Goal: Information Seeking & Learning: Compare options

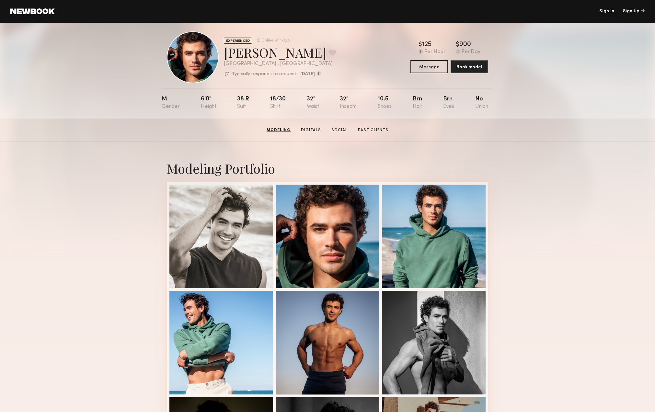
scroll to position [6, 0]
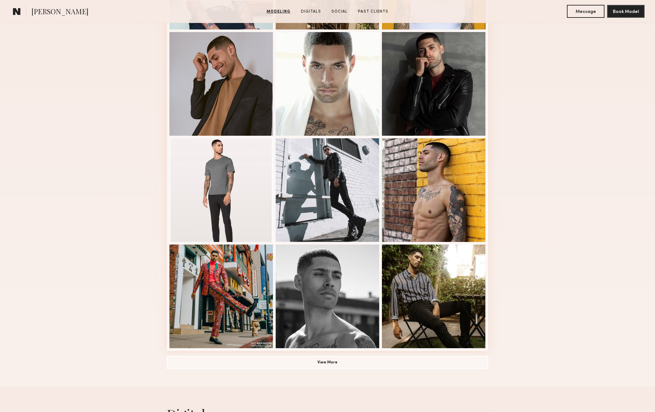
scroll to position [267, 0]
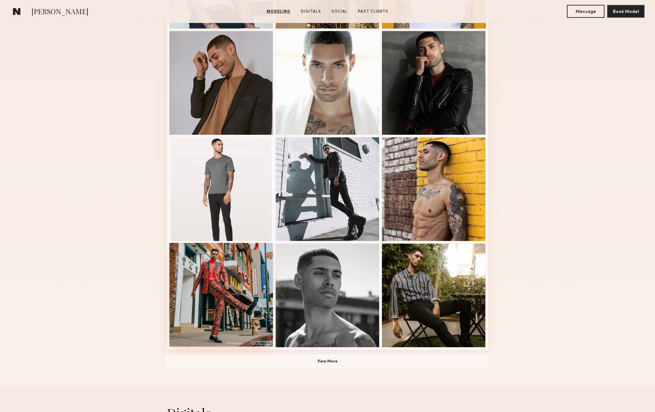
click at [227, 297] on div at bounding box center [221, 295] width 104 height 104
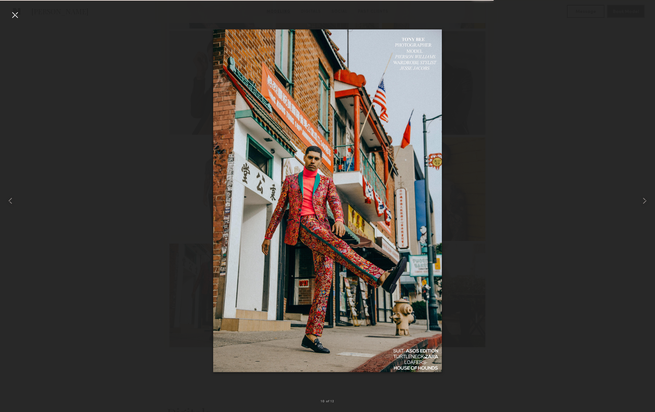
click at [13, 14] on div at bounding box center [15, 15] width 10 height 10
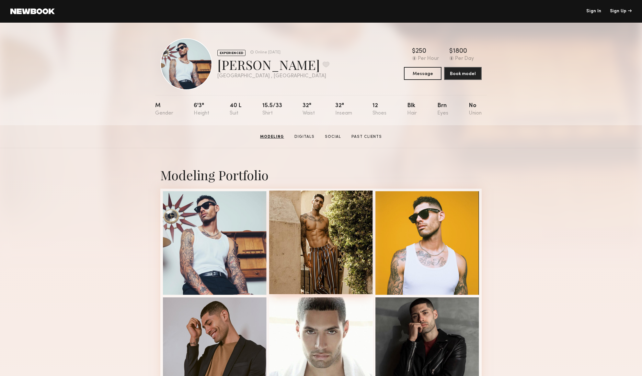
scroll to position [0, 0]
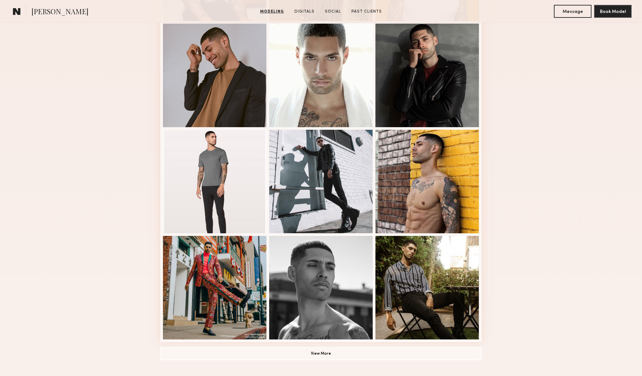
scroll to position [331, 0]
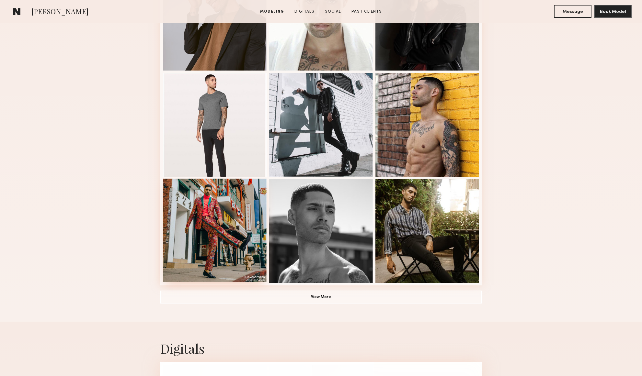
click at [208, 219] on div at bounding box center [215, 231] width 104 height 104
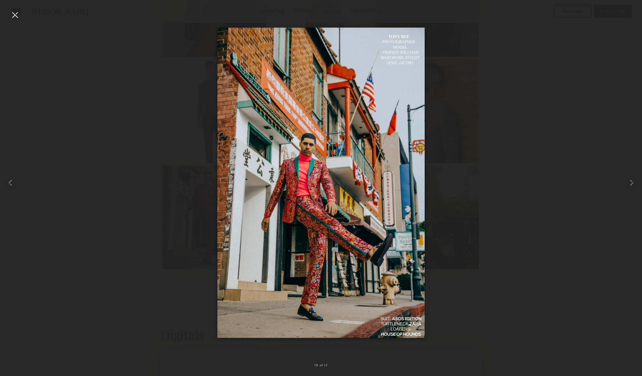
scroll to position [344, 0]
click at [16, 16] on div at bounding box center [15, 15] width 10 height 10
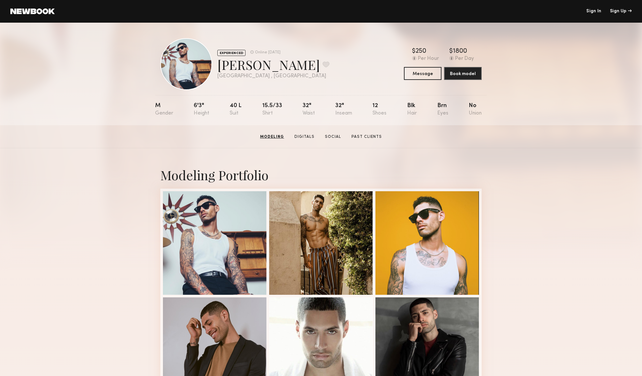
scroll to position [0, 0]
click at [96, 95] on div "EXPERIENCED Online 4d ago Pierson W. Favorite Los Angeles , CA Online 4d ago $ …" at bounding box center [321, 74] width 642 height 103
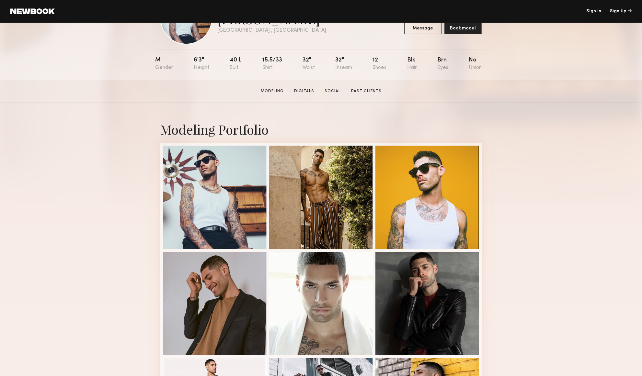
scroll to position [46, 0]
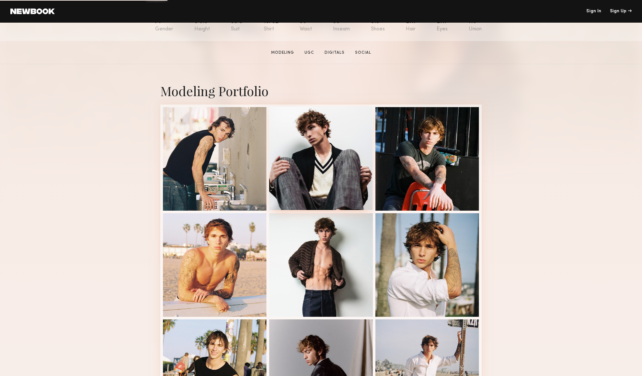
scroll to position [92, 0]
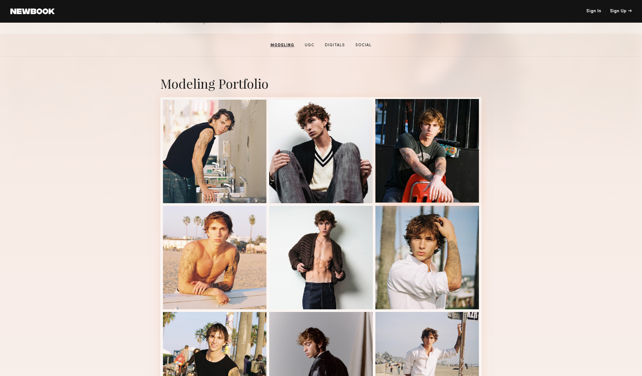
click at [415, 140] on div at bounding box center [427, 151] width 104 height 104
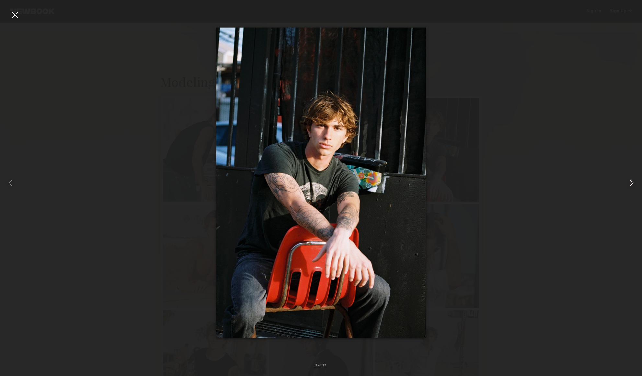
click at [629, 182] on common-icon at bounding box center [631, 183] width 10 height 10
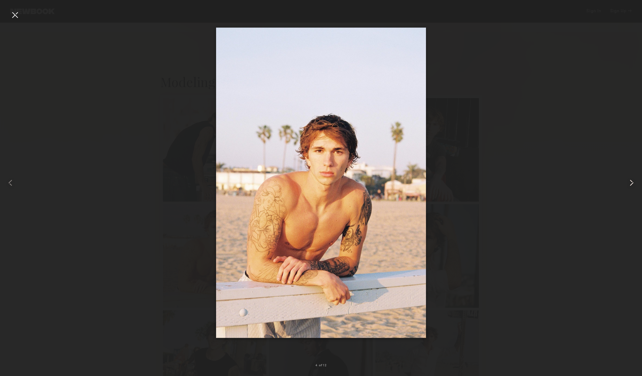
scroll to position [93, 0]
click at [629, 182] on common-icon at bounding box center [631, 183] width 10 height 10
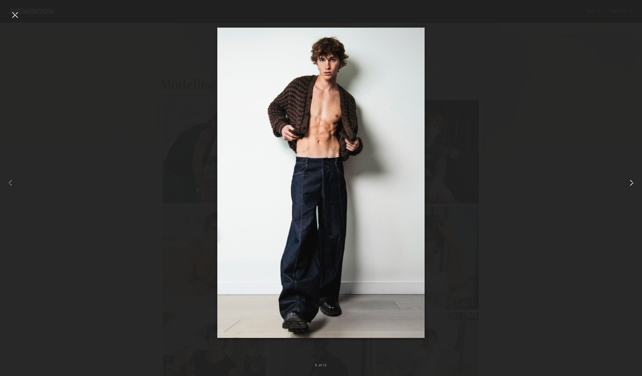
click at [629, 182] on common-icon at bounding box center [631, 183] width 10 height 10
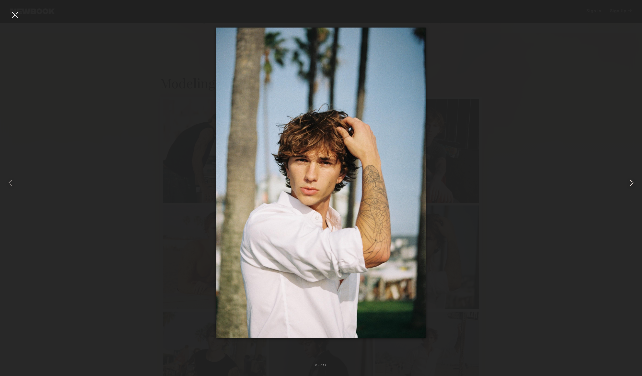
click at [629, 182] on common-icon at bounding box center [631, 183] width 10 height 10
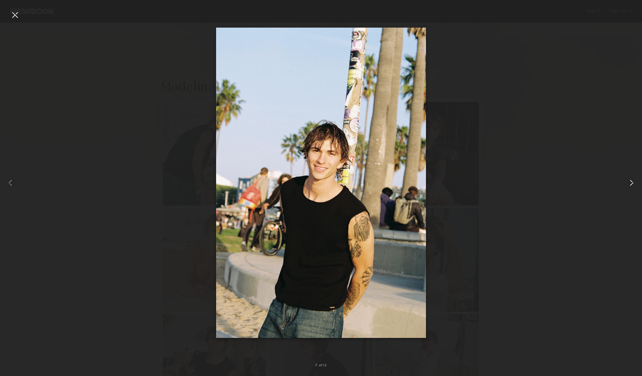
scroll to position [89, 0]
click at [629, 182] on common-icon at bounding box center [631, 183] width 10 height 10
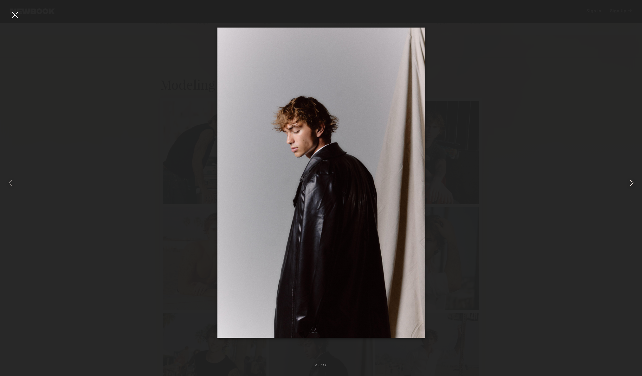
click at [629, 182] on common-icon at bounding box center [631, 183] width 10 height 10
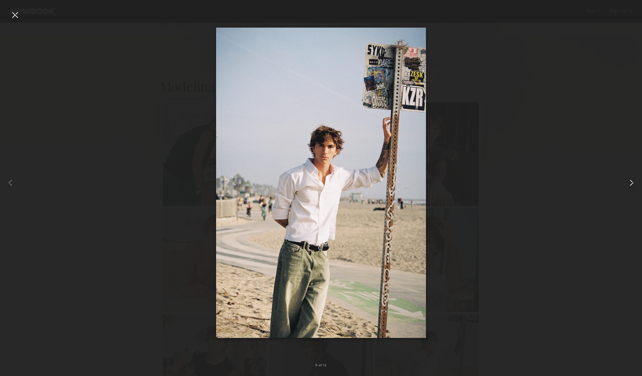
click at [629, 182] on common-icon at bounding box center [631, 183] width 10 height 10
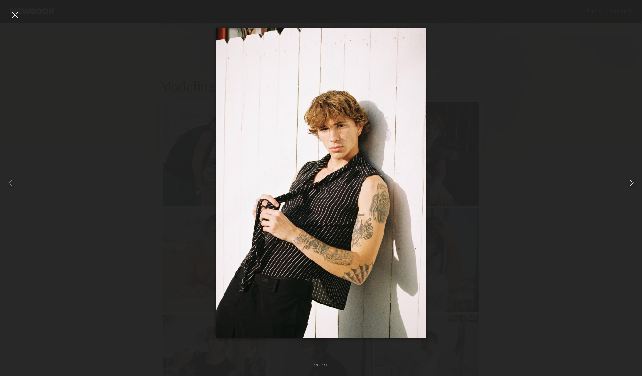
click at [629, 182] on common-icon at bounding box center [631, 183] width 10 height 10
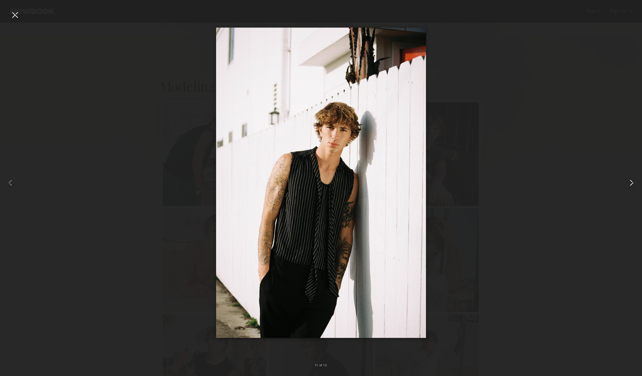
click at [629, 182] on common-icon at bounding box center [631, 183] width 10 height 10
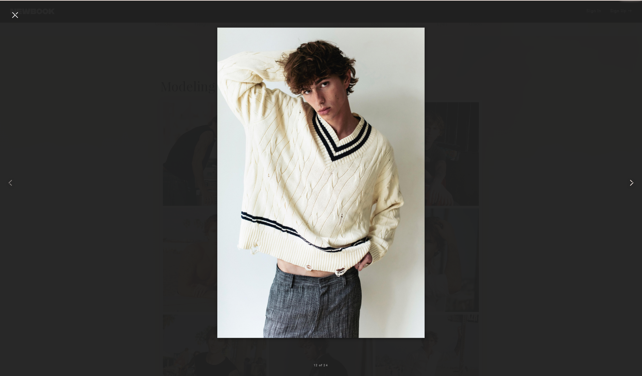
click at [629, 182] on common-icon at bounding box center [631, 183] width 10 height 10
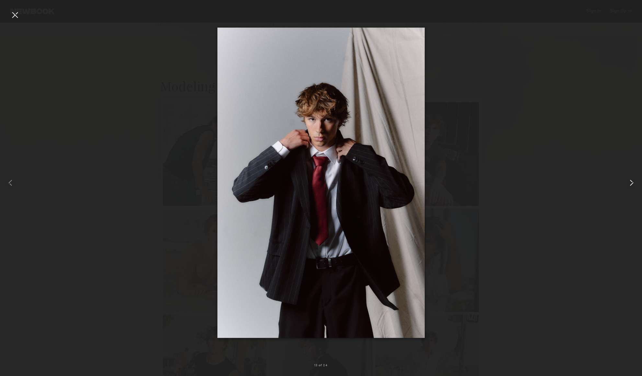
click at [629, 182] on common-icon at bounding box center [631, 183] width 10 height 10
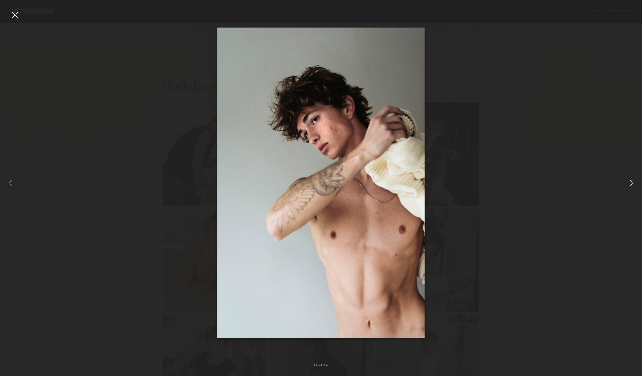
scroll to position [88, 0]
click at [634, 182] on common-icon at bounding box center [631, 183] width 10 height 10
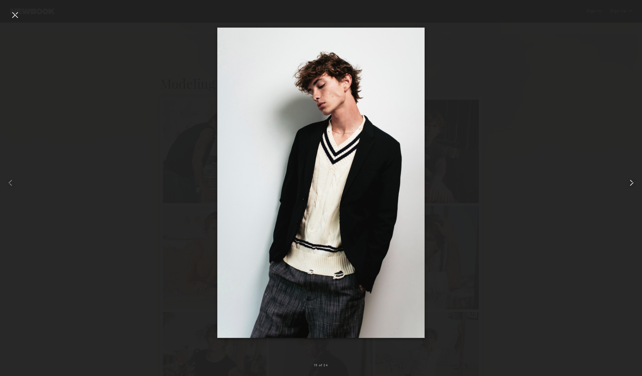
click at [634, 182] on common-icon at bounding box center [631, 183] width 10 height 10
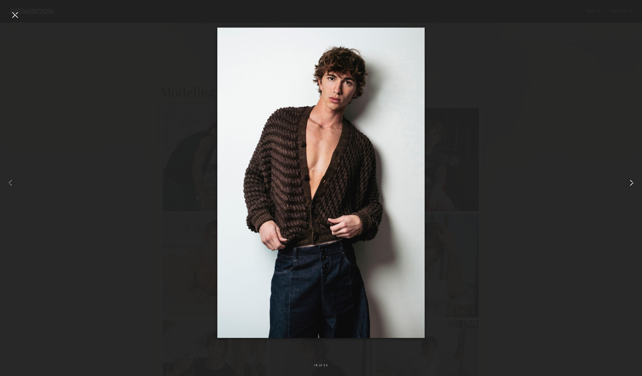
scroll to position [86, 0]
click at [634, 182] on common-icon at bounding box center [631, 183] width 10 height 10
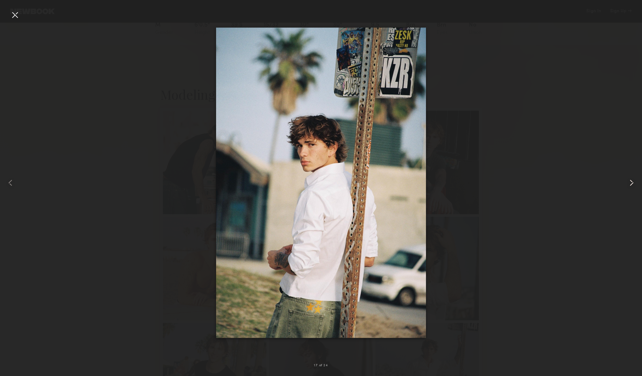
scroll to position [81, 0]
click at [632, 183] on common-icon at bounding box center [631, 183] width 10 height 10
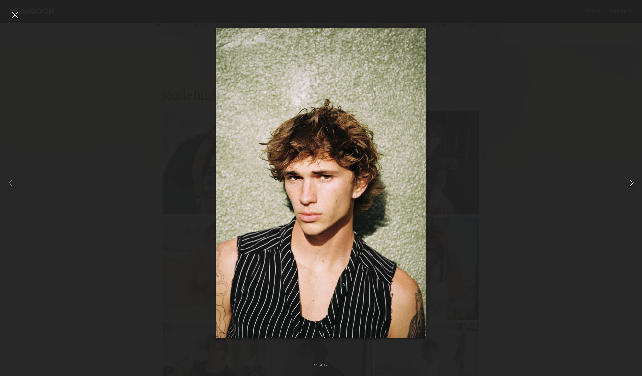
click at [632, 183] on common-icon at bounding box center [631, 183] width 10 height 10
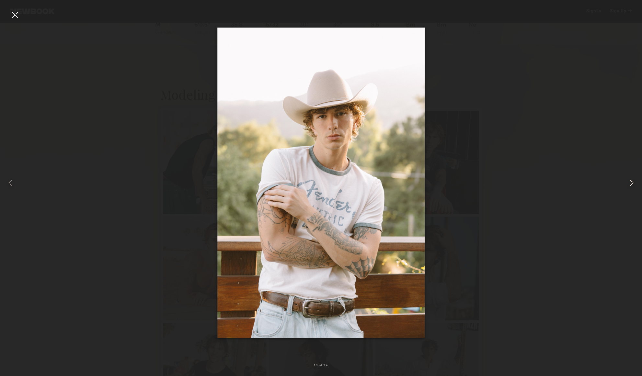
click at [632, 183] on common-icon at bounding box center [631, 183] width 10 height 10
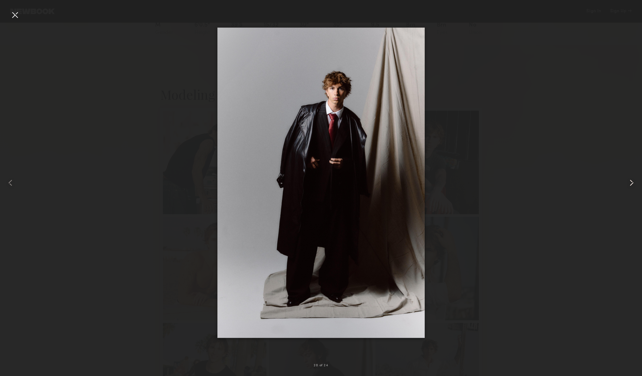
click at [632, 183] on common-icon at bounding box center [631, 183] width 10 height 10
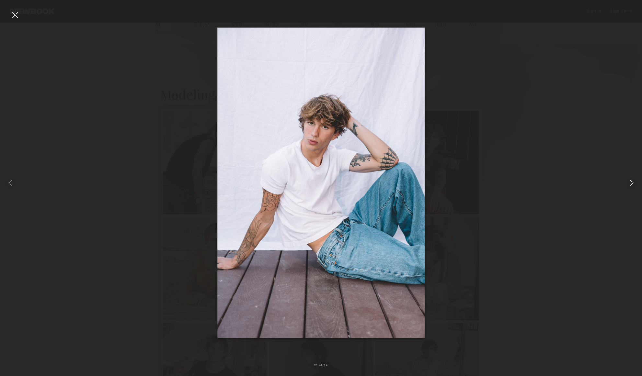
click at [632, 183] on common-icon at bounding box center [631, 183] width 10 height 10
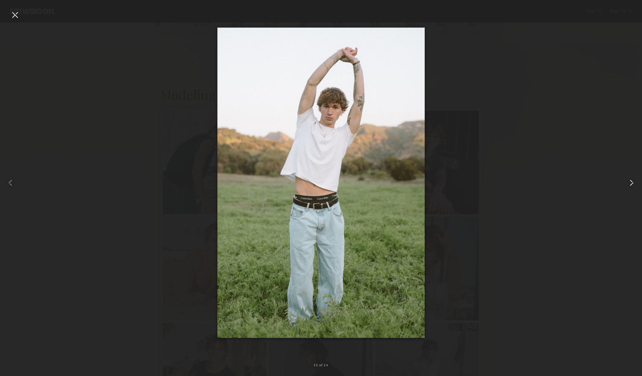
click at [632, 183] on common-icon at bounding box center [631, 183] width 10 height 10
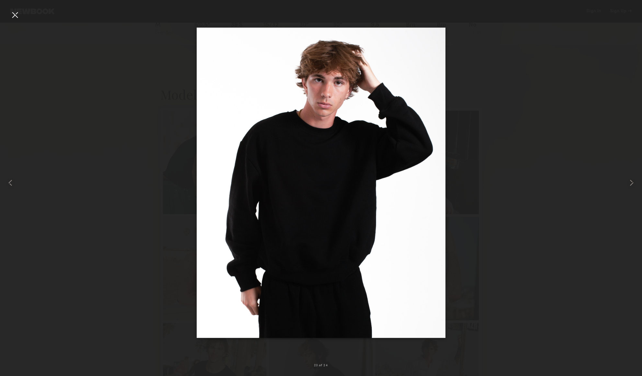
click at [15, 17] on div at bounding box center [15, 15] width 10 height 10
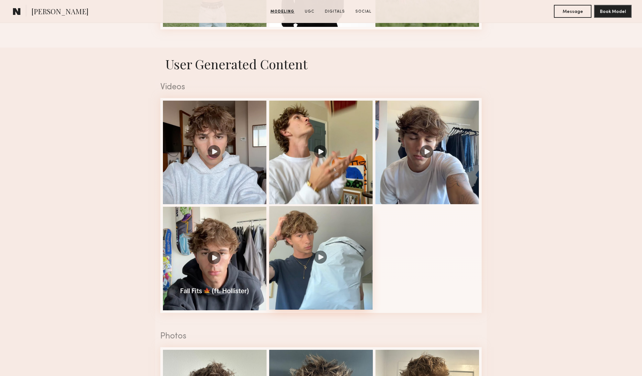
scroll to position [1013, 0]
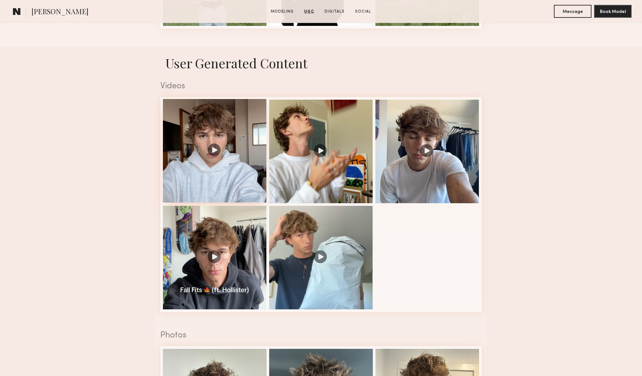
click at [215, 148] on div at bounding box center [215, 151] width 104 height 104
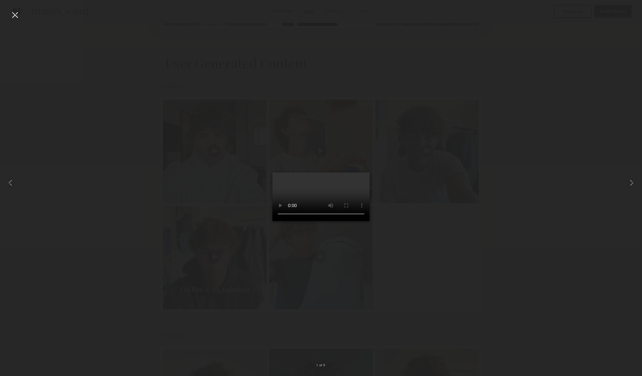
click at [272, 221] on video at bounding box center [320, 197] width 97 height 49
click at [515, 303] on div at bounding box center [321, 182] width 642 height 345
click at [18, 16] on div at bounding box center [15, 15] width 10 height 10
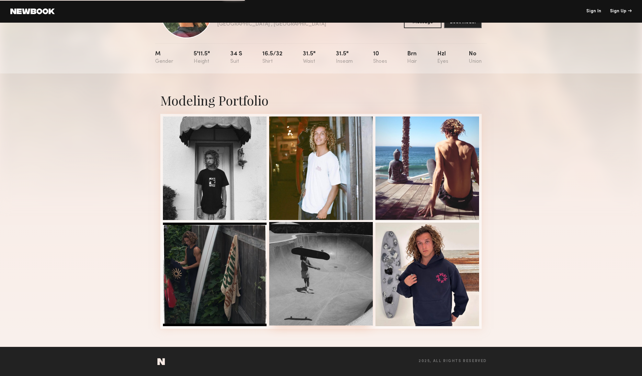
scroll to position [52, 0]
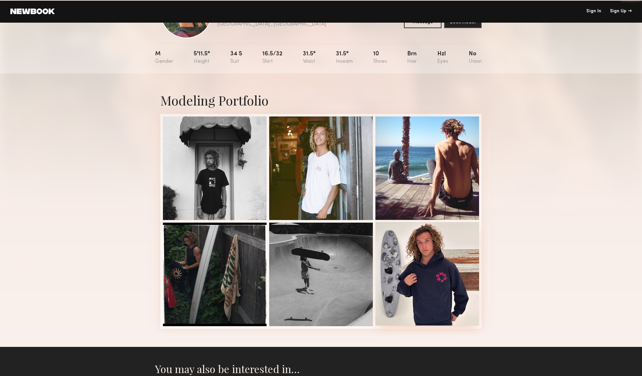
click at [429, 256] on div at bounding box center [427, 274] width 104 height 104
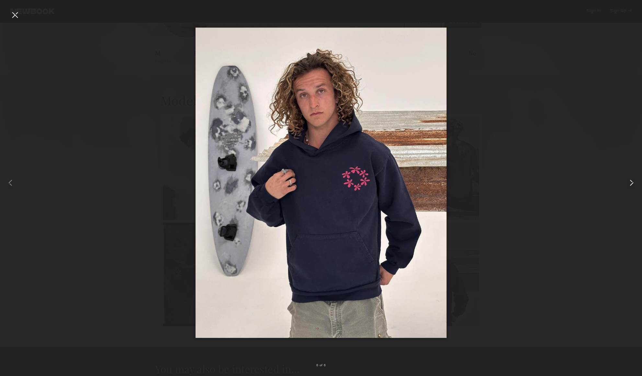
click at [631, 183] on common-icon at bounding box center [631, 183] width 10 height 10
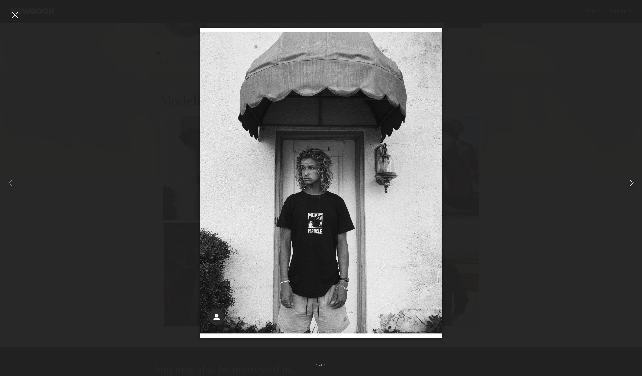
click at [631, 183] on common-icon at bounding box center [631, 183] width 10 height 10
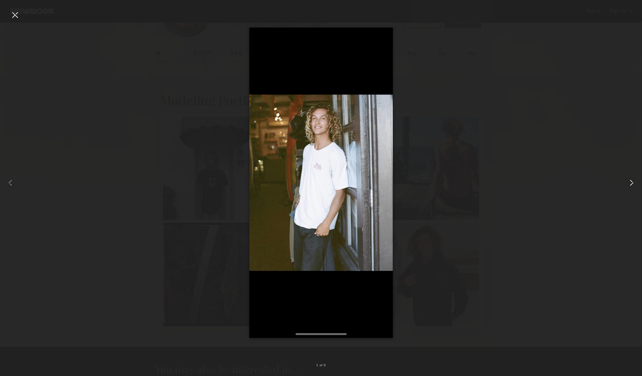
click at [631, 183] on common-icon at bounding box center [631, 183] width 10 height 10
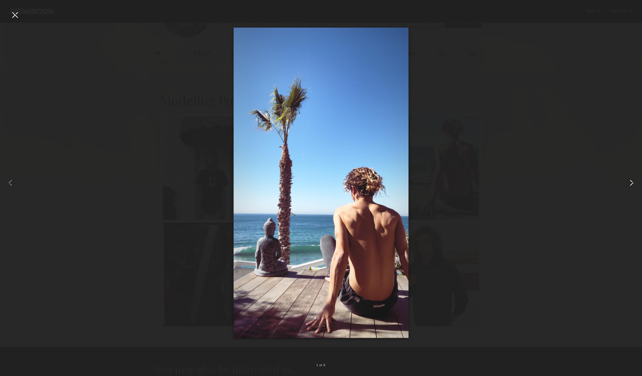
click at [631, 183] on common-icon at bounding box center [631, 183] width 10 height 10
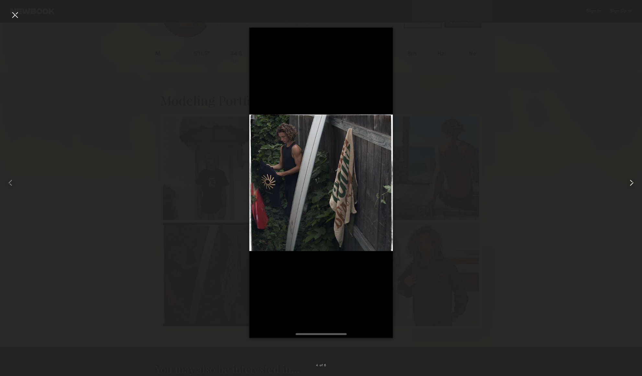
click at [631, 183] on common-icon at bounding box center [631, 183] width 10 height 10
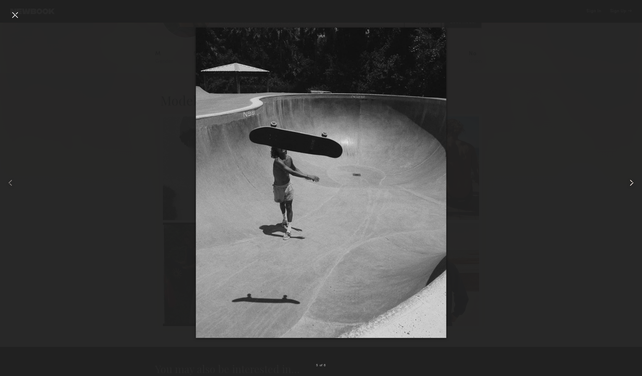
click at [631, 183] on common-icon at bounding box center [631, 183] width 10 height 10
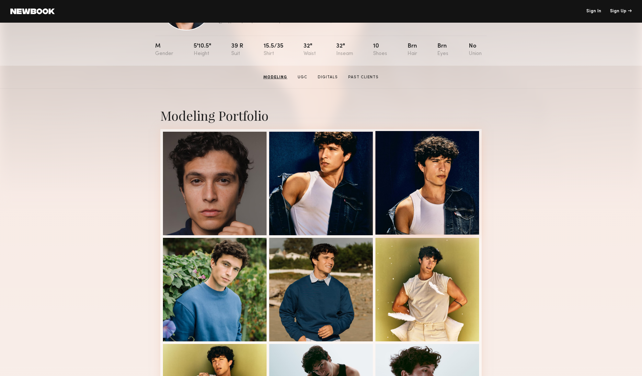
scroll to position [57, 0]
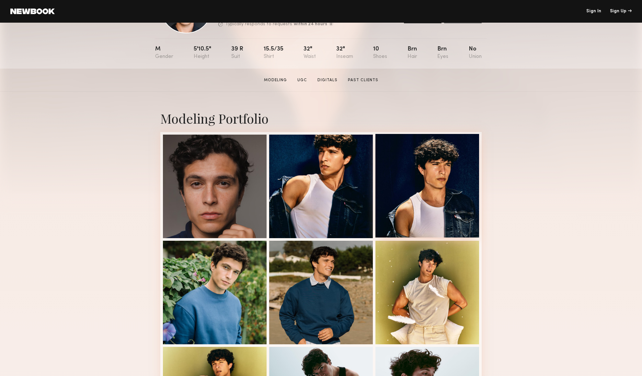
click at [440, 166] on div at bounding box center [427, 186] width 104 height 104
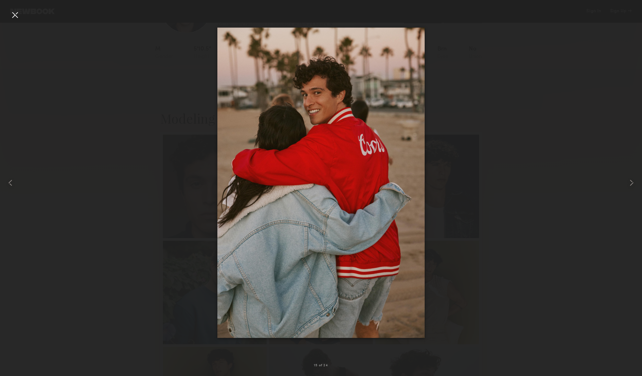
click at [15, 13] on div at bounding box center [15, 15] width 10 height 10
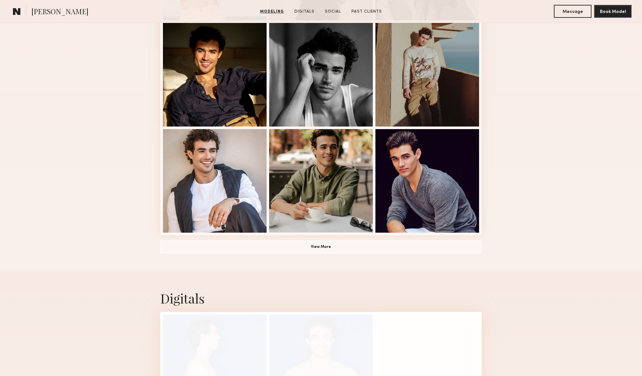
scroll to position [383, 0]
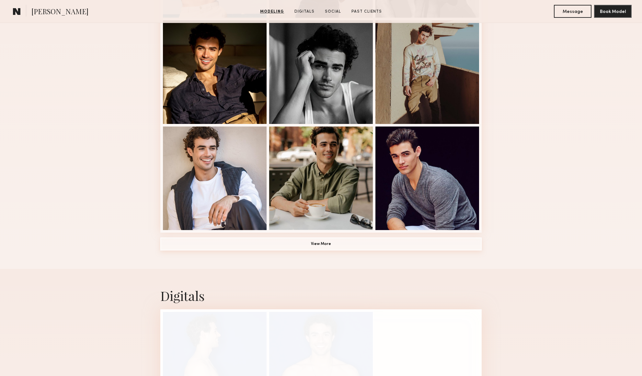
click at [323, 245] on button "View More" at bounding box center [320, 244] width 321 height 13
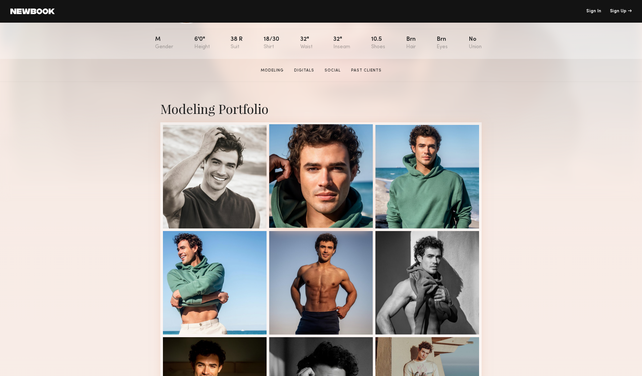
scroll to position [66, 0]
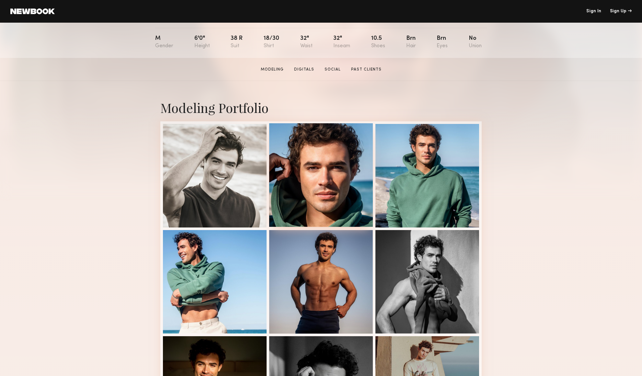
click at [323, 193] on div at bounding box center [321, 175] width 104 height 104
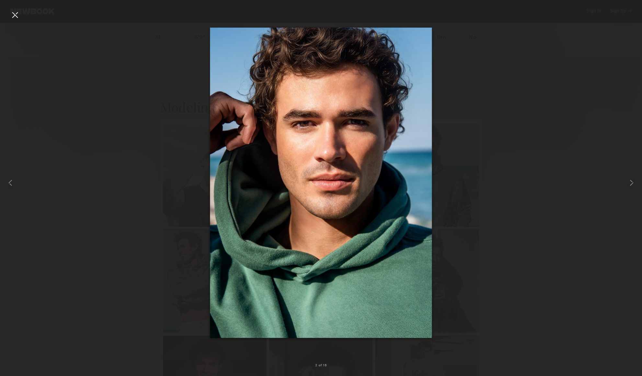
scroll to position [68, 0]
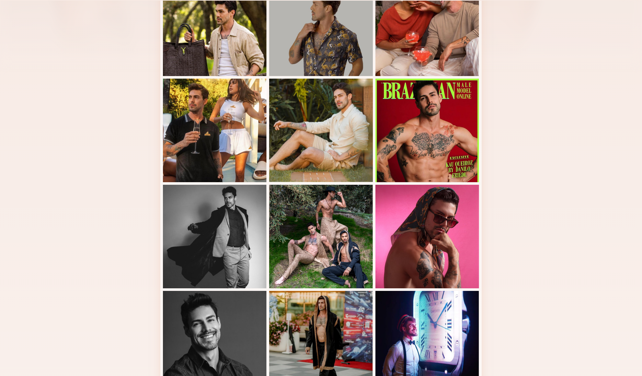
scroll to position [199, 0]
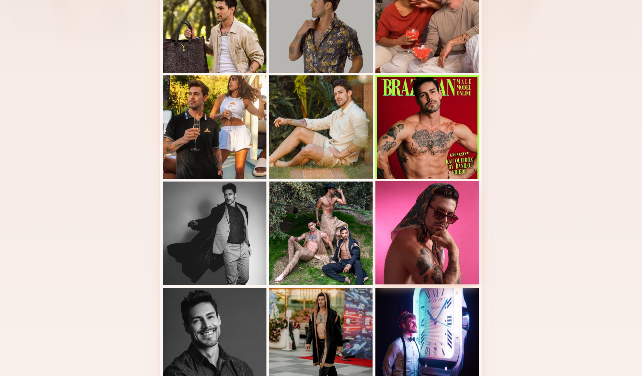
click at [443, 231] on div at bounding box center [427, 233] width 104 height 104
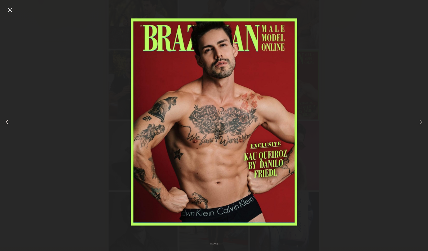
scroll to position [199, 0]
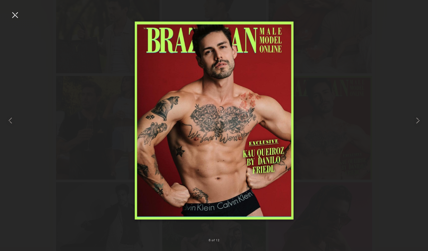
click at [16, 16] on div at bounding box center [15, 15] width 10 height 10
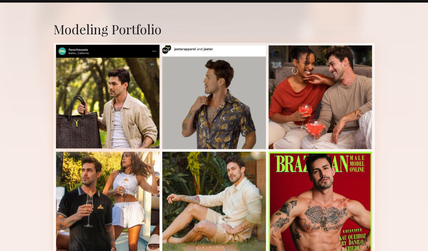
scroll to position [123, 0]
click at [127, 114] on div at bounding box center [108, 97] width 104 height 104
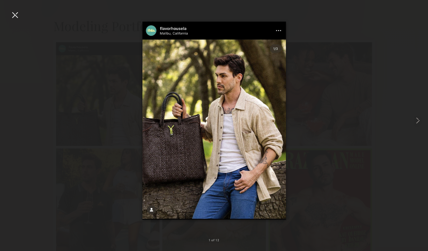
scroll to position [128, 0]
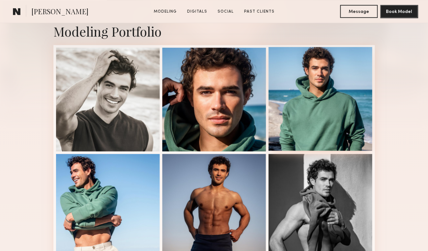
scroll to position [147, 0]
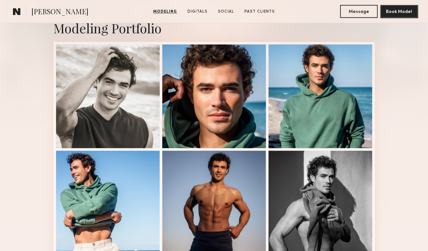
click at [413, 123] on div "Modeling Portfolio View More" at bounding box center [214, 253] width 428 height 504
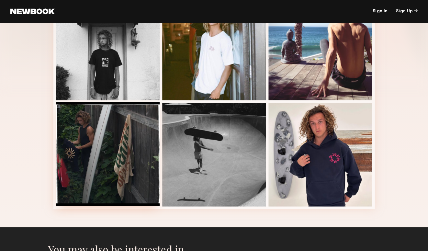
scroll to position [171, 0]
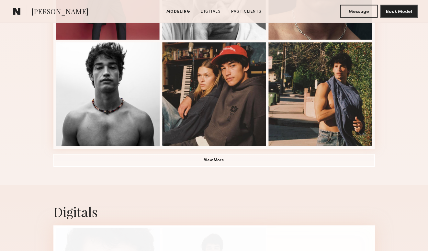
scroll to position [469, 0]
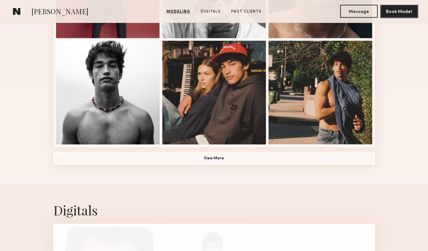
click at [212, 158] on button "View More" at bounding box center [213, 158] width 321 height 13
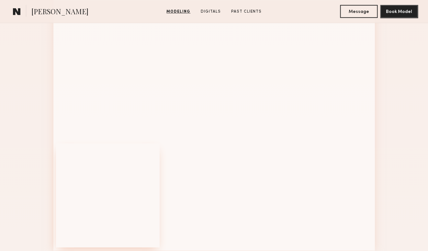
scroll to position [794, 0]
